Goal: Check status: Check status

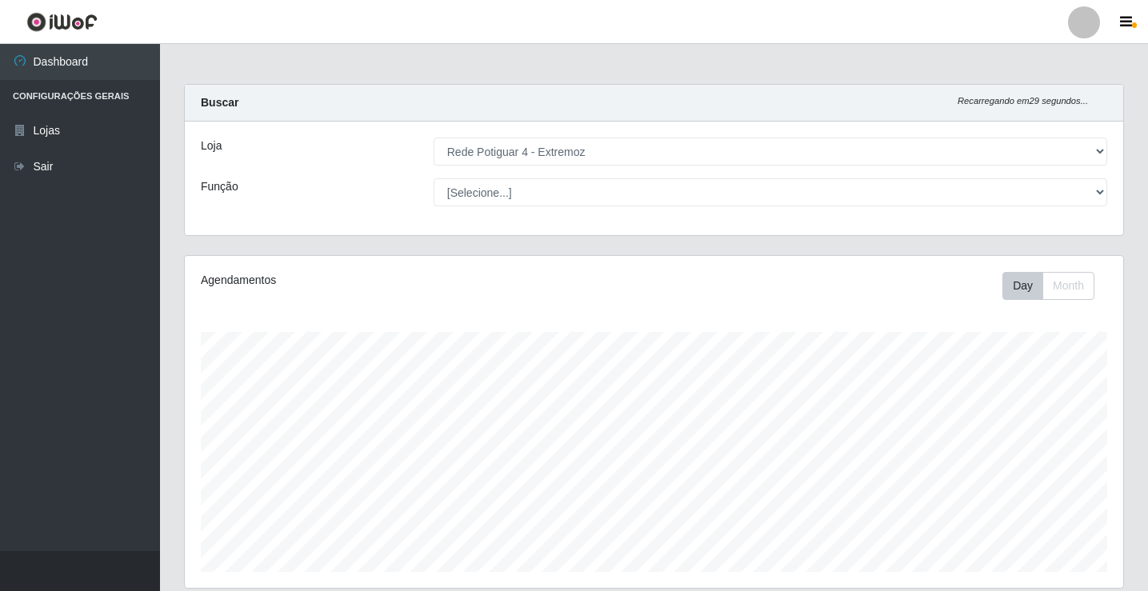
select select "78"
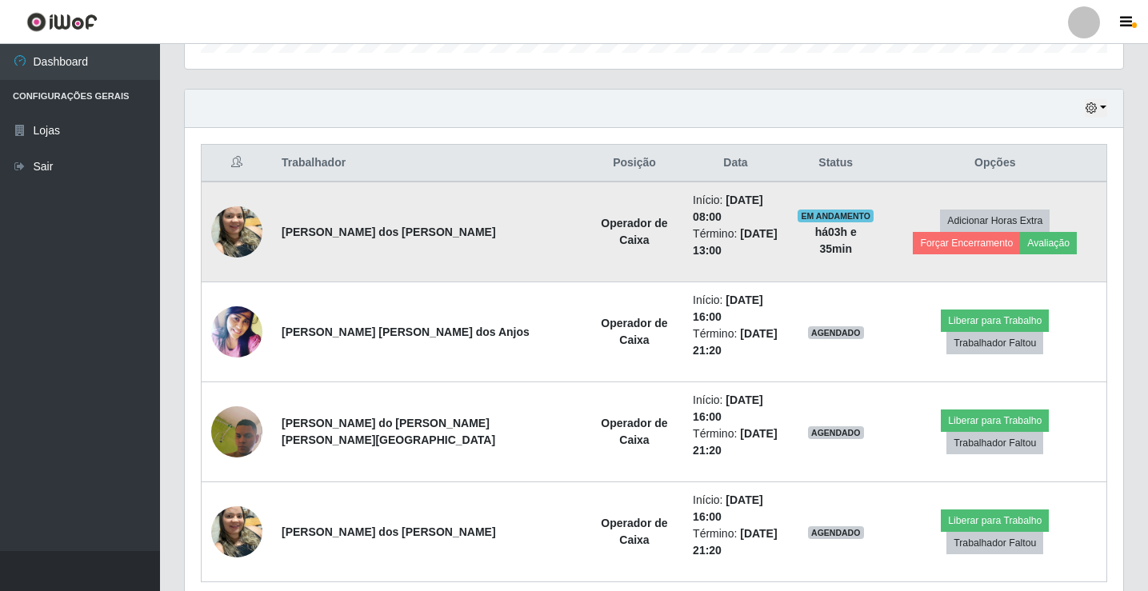
scroll to position [332, 938]
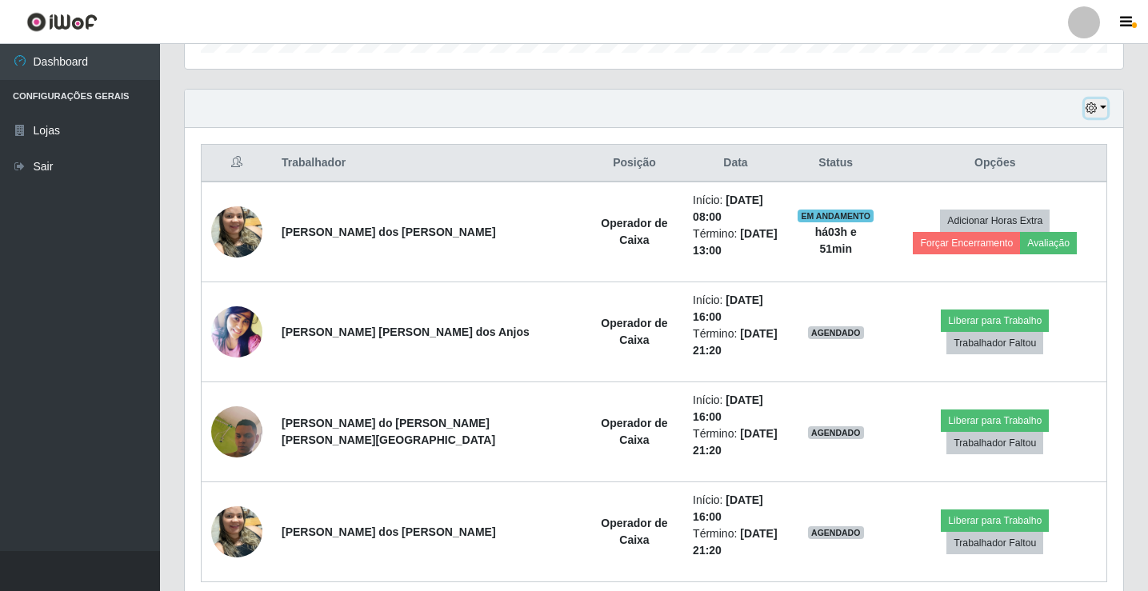
click at [1098, 107] on button "button" at bounding box center [1095, 108] width 22 height 18
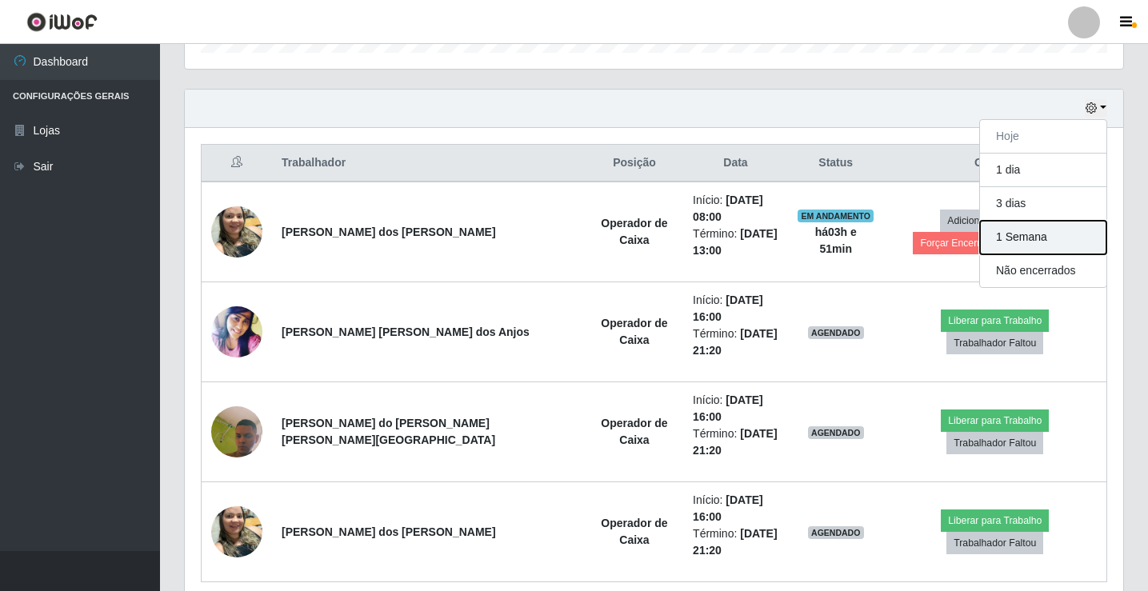
click at [1050, 246] on button "1 Semana" at bounding box center [1043, 238] width 126 height 34
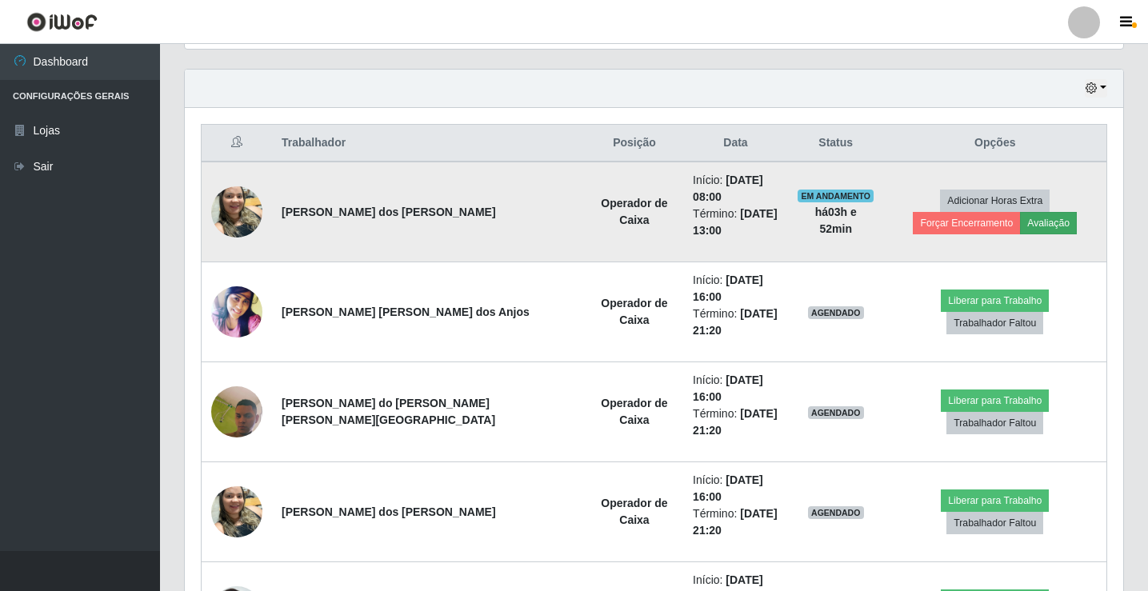
scroll to position [532, 0]
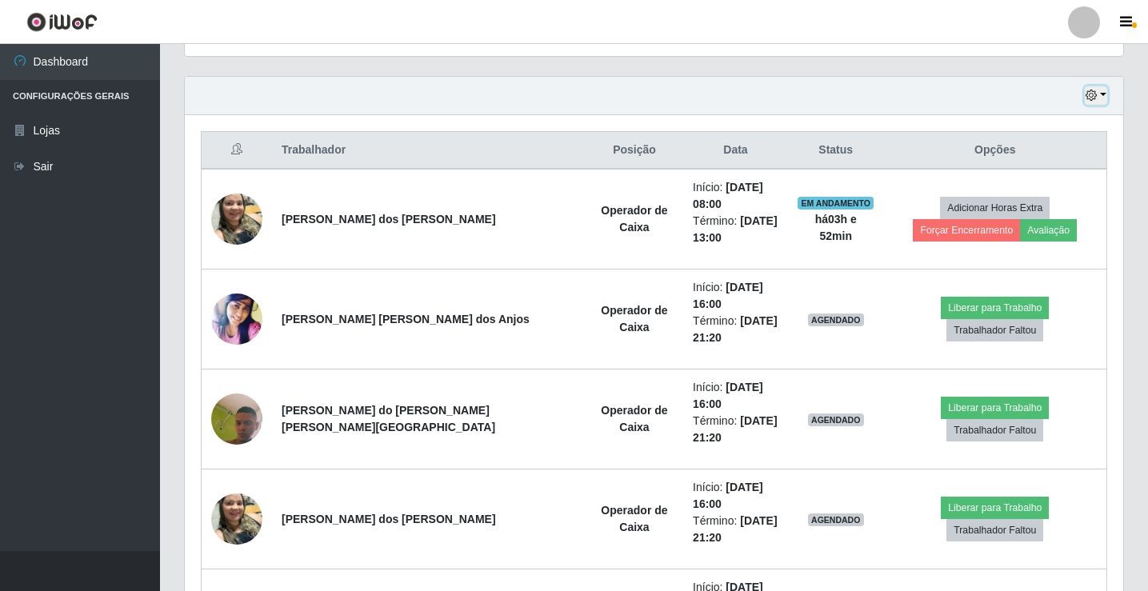
click at [1089, 94] on icon "button" at bounding box center [1090, 95] width 11 height 11
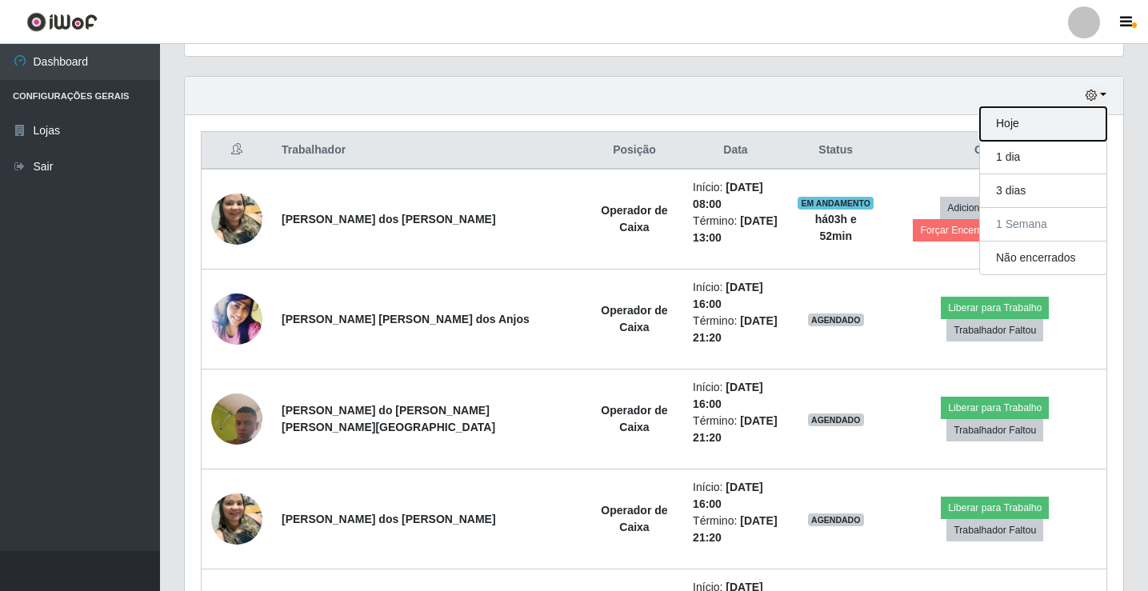
click at [1083, 118] on button "Hoje" at bounding box center [1043, 124] width 126 height 34
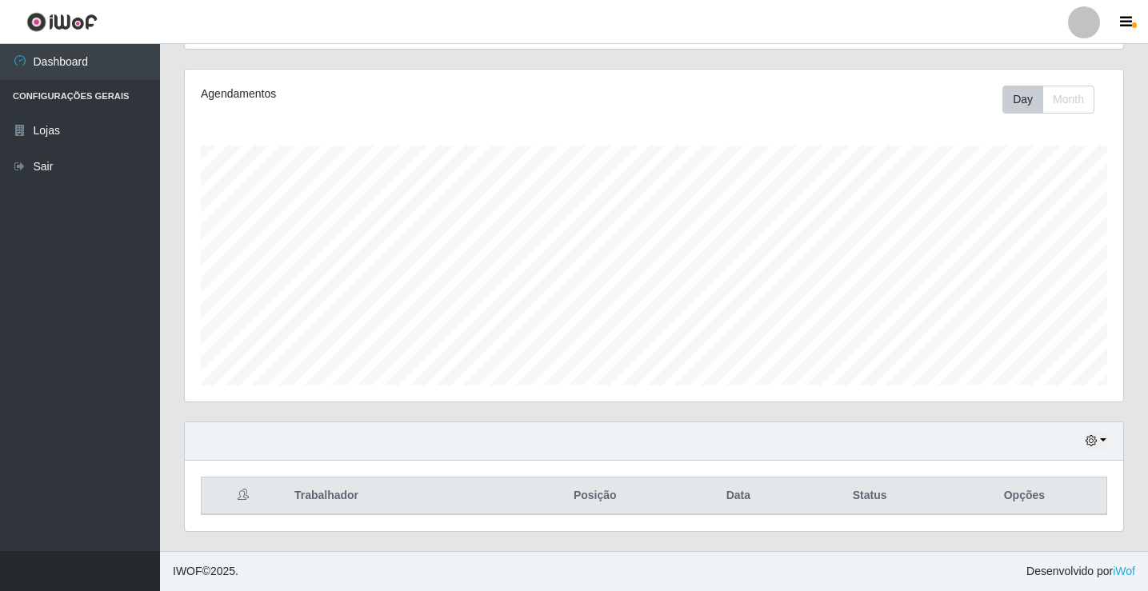
scroll to position [519, 0]
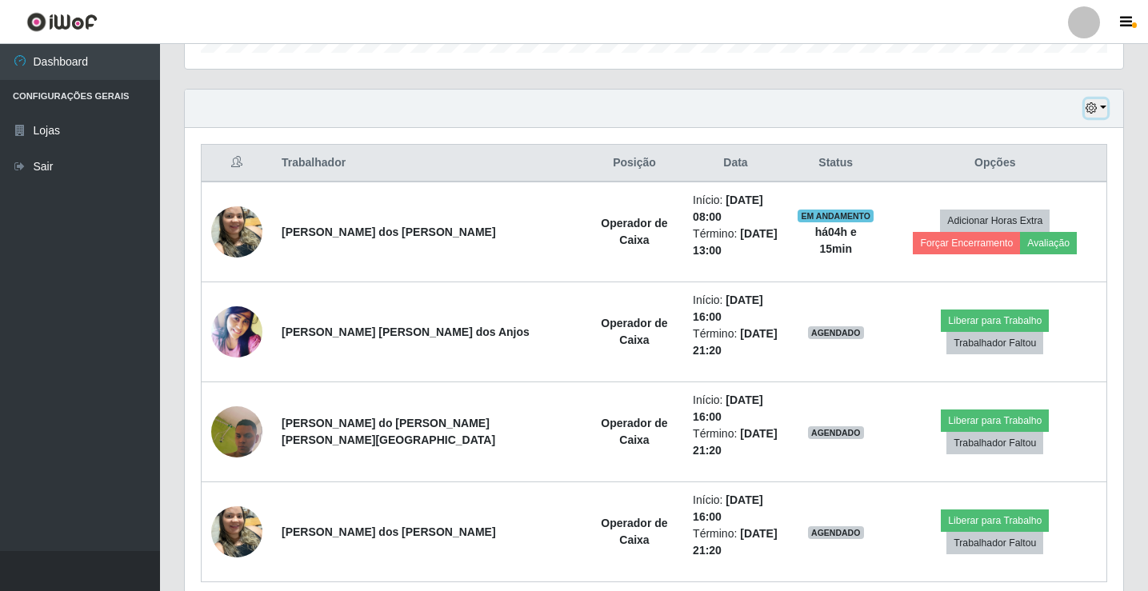
click at [1101, 104] on button "button" at bounding box center [1095, 108] width 22 height 18
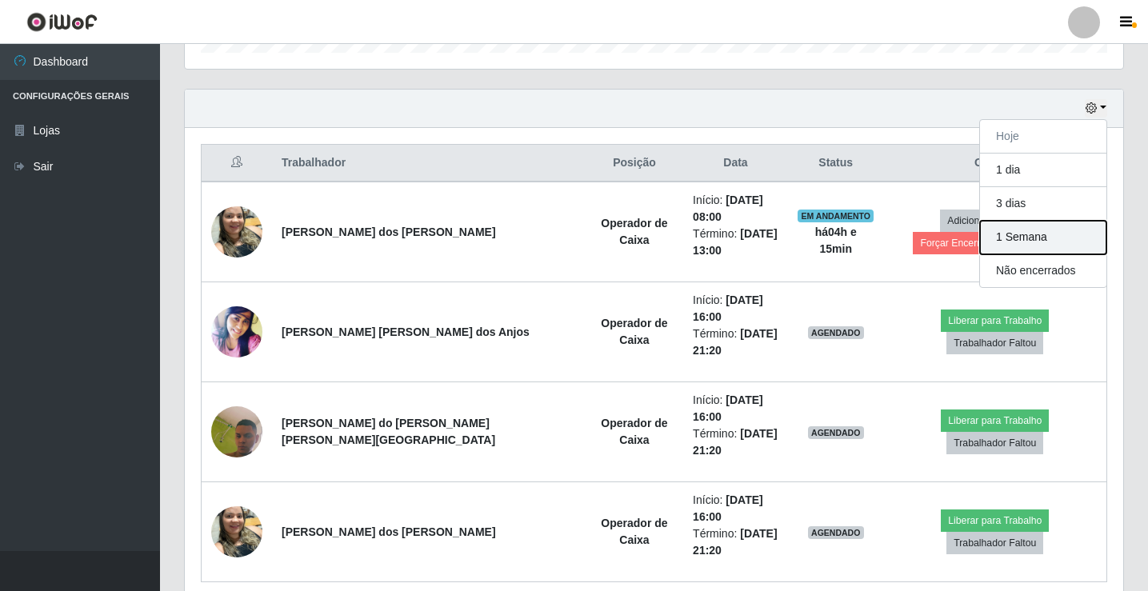
click at [1040, 242] on button "1 Semana" at bounding box center [1043, 238] width 126 height 34
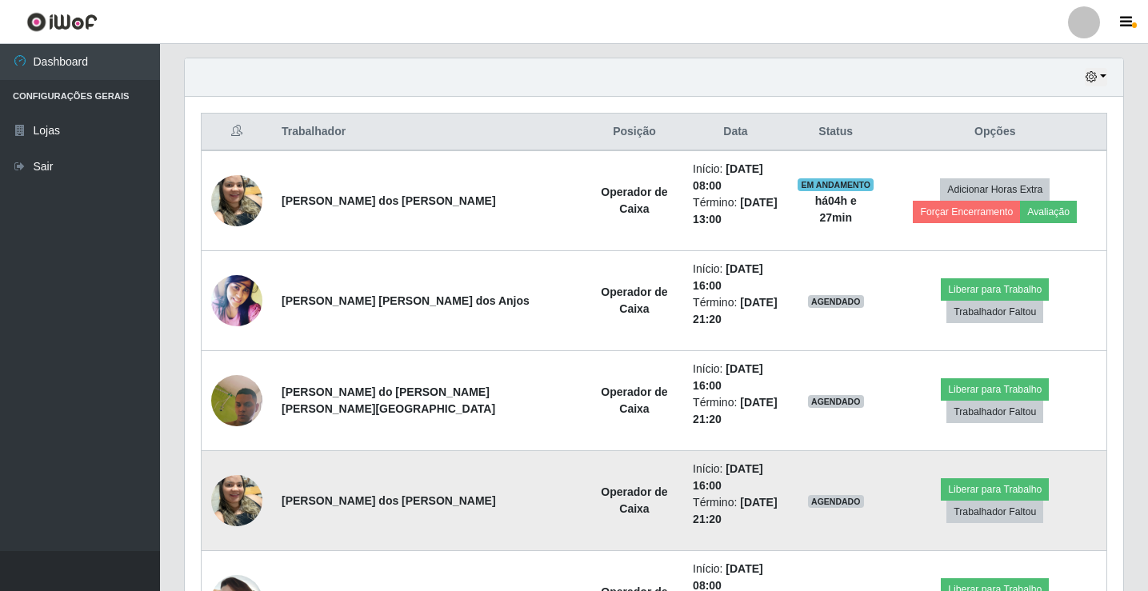
scroll to position [532, 0]
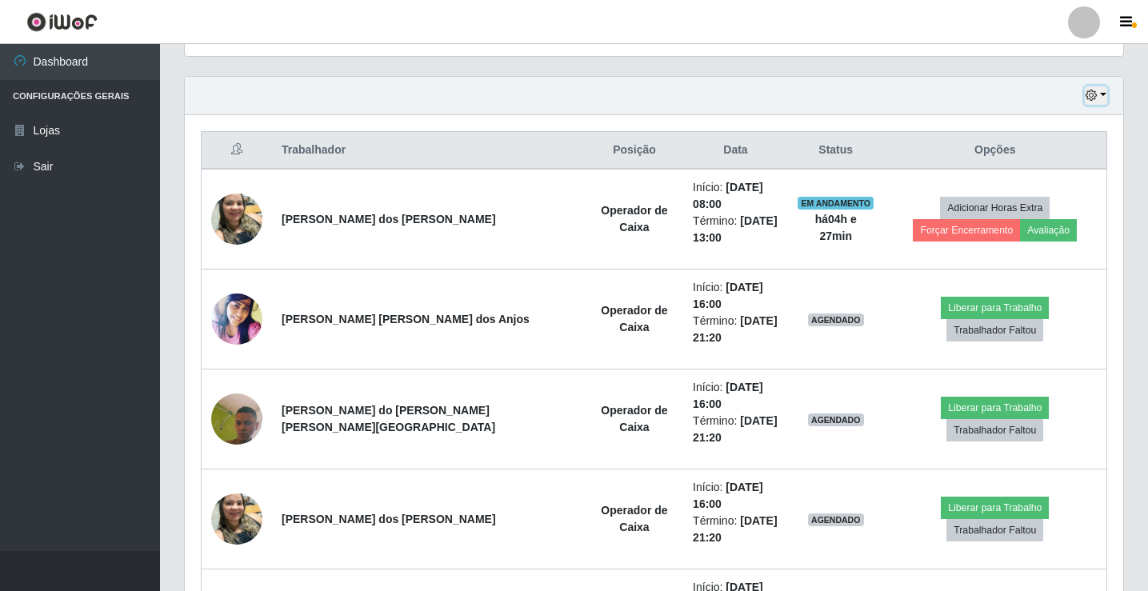
click at [1101, 97] on button "button" at bounding box center [1095, 95] width 22 height 18
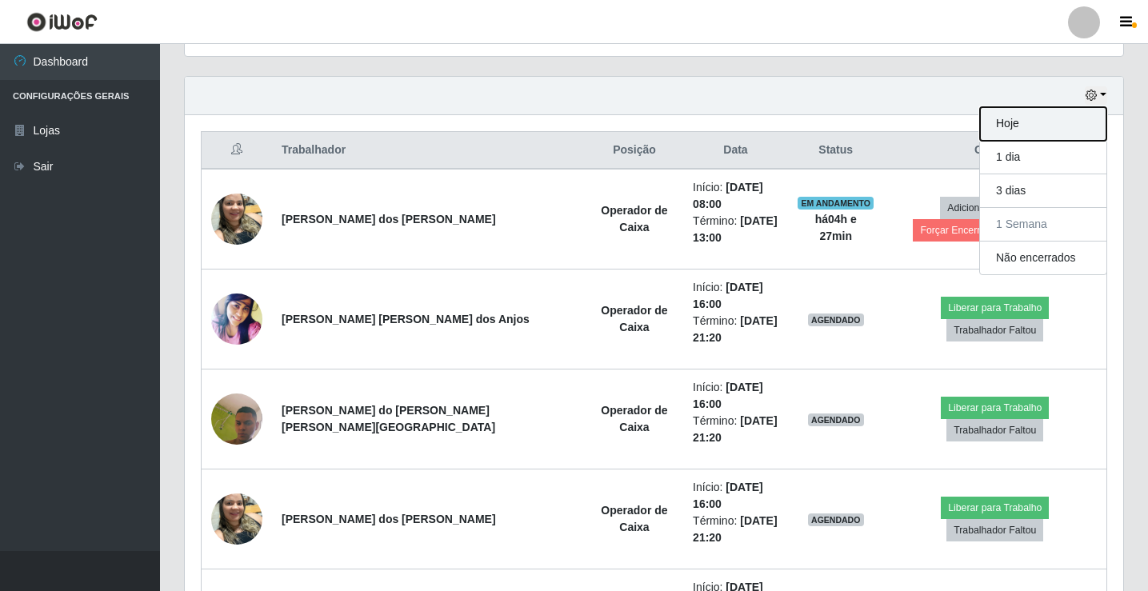
click at [1063, 130] on button "Hoje" at bounding box center [1043, 124] width 126 height 34
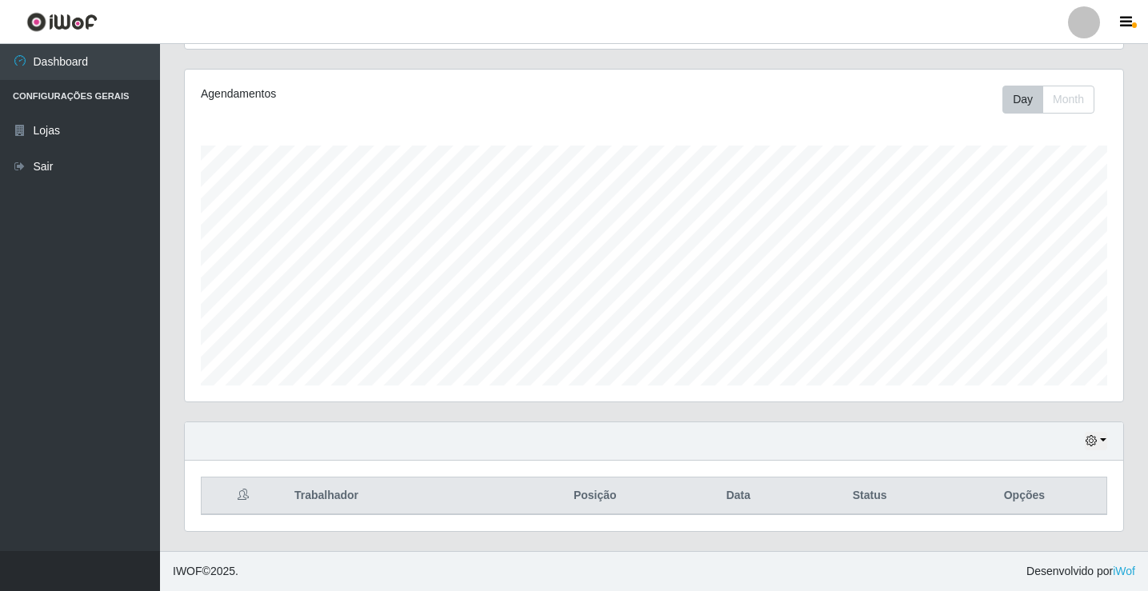
scroll to position [519, 0]
